Goal: Contribute content: Add original content to the website for others to see

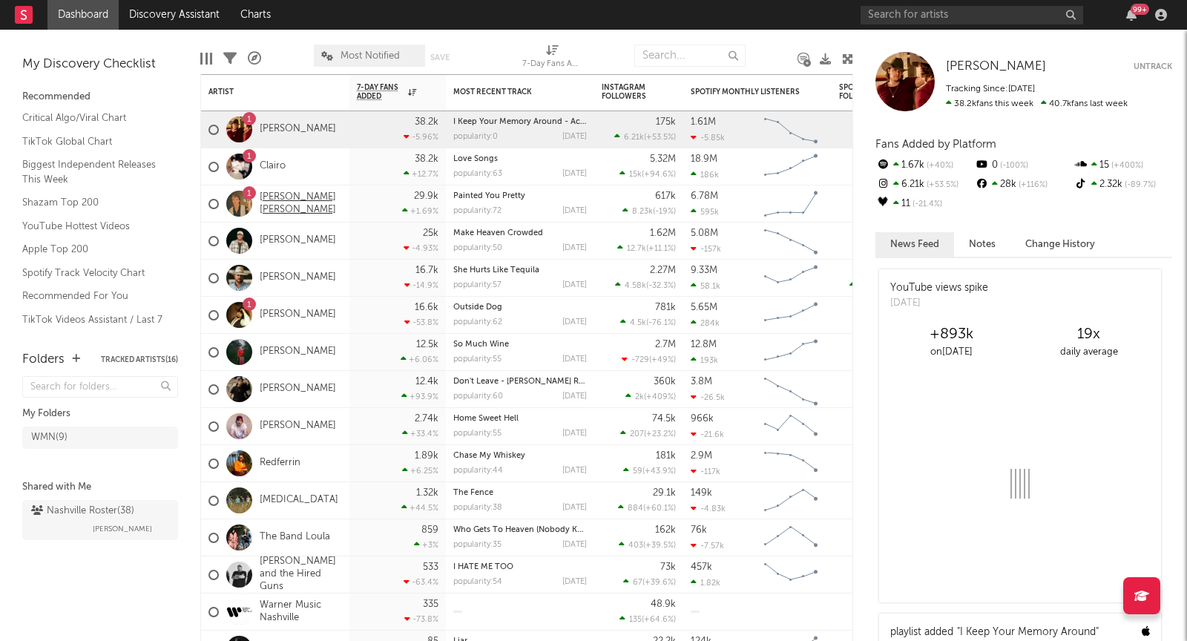
click at [297, 206] on link "[PERSON_NAME] [PERSON_NAME]" at bounding box center [301, 203] width 82 height 25
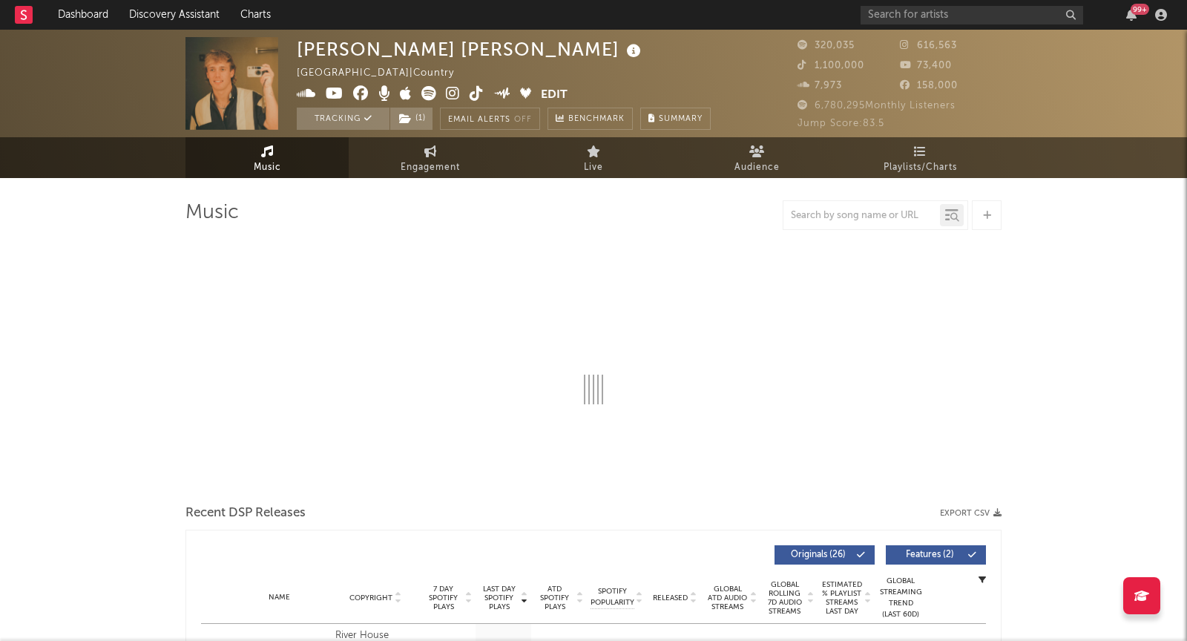
select select "6m"
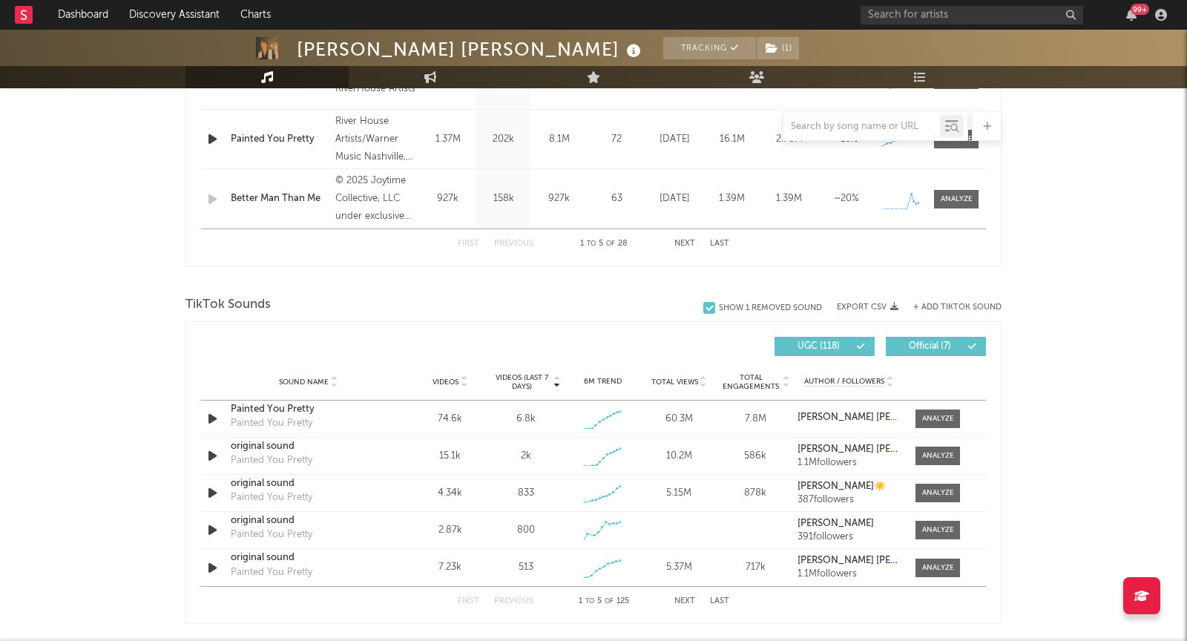
scroll to position [811, 0]
click at [947, 303] on button "+ Add TikTok Sound" at bounding box center [957, 306] width 88 height 8
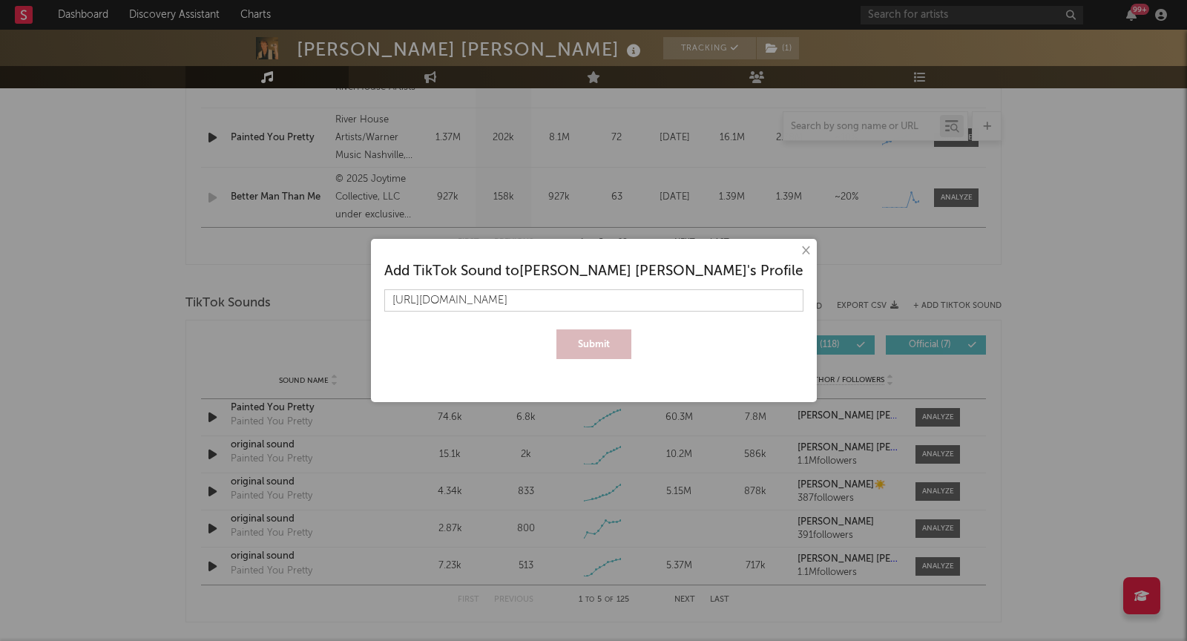
scroll to position [0, 229]
type input "https://www.tiktok.com/music/original-sound-7544600754443635469?is_from_webapp=…"
click at [605, 329] on button "Submit" at bounding box center [593, 344] width 75 height 30
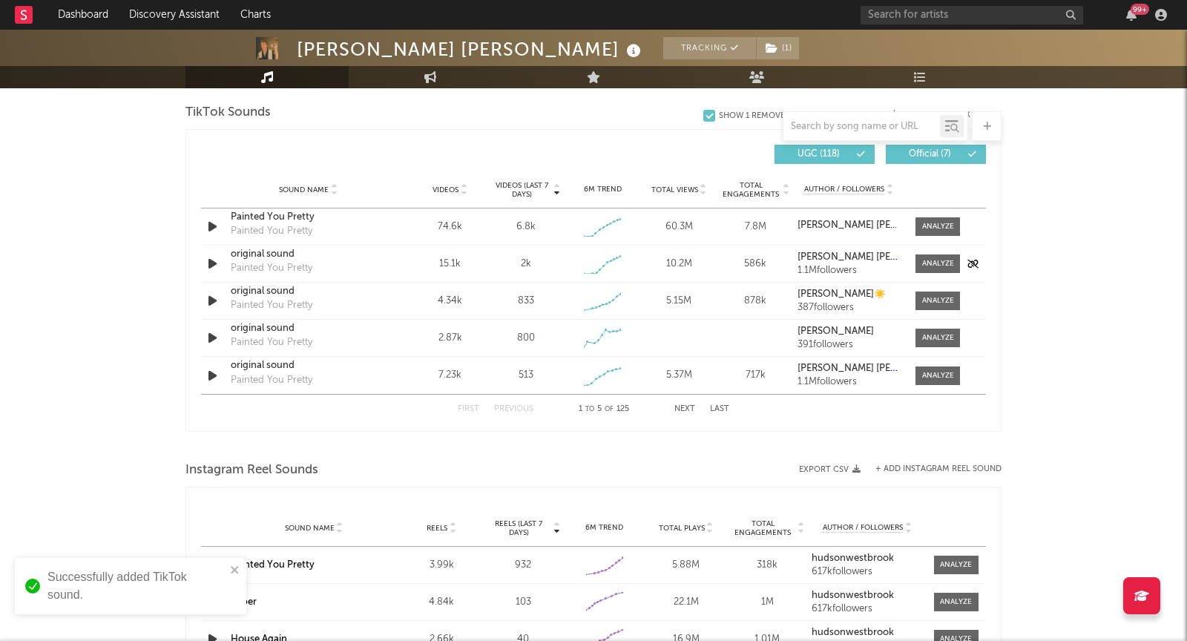
scroll to position [1002, 0]
click at [683, 401] on div "First Previous 1 to 5 of 125 Next Last" at bounding box center [594, 408] width 272 height 29
click at [683, 407] on button "Next" at bounding box center [684, 408] width 21 height 8
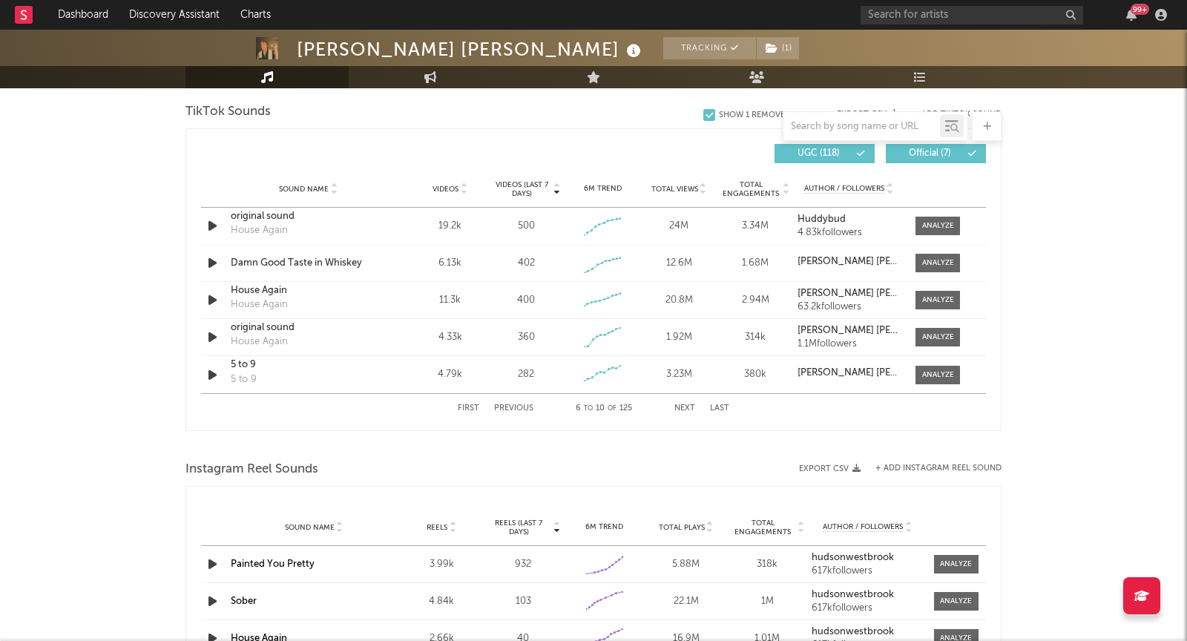
click at [512, 409] on button "Previous" at bounding box center [513, 408] width 39 height 8
